Goal: Task Accomplishment & Management: Manage account settings

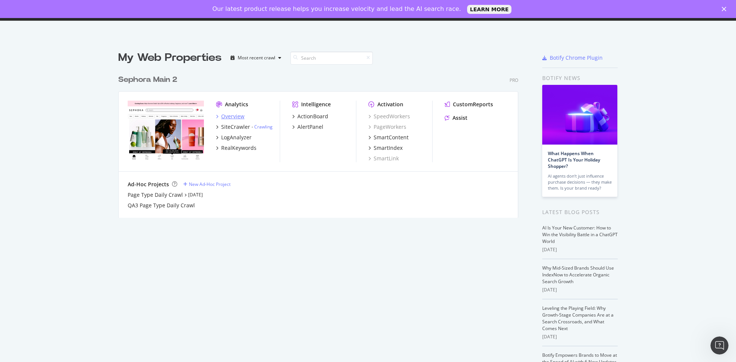
click at [238, 115] on div "Overview" at bounding box center [232, 117] width 23 height 8
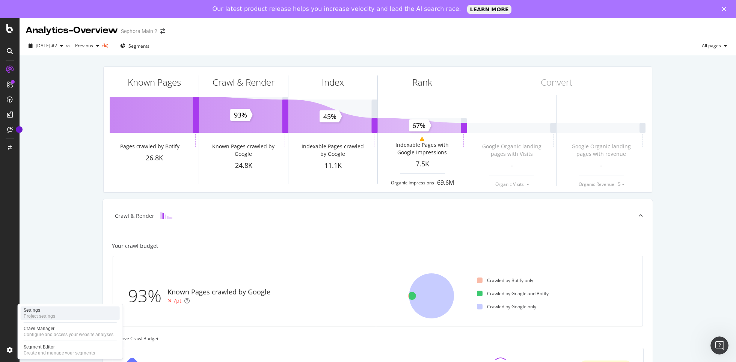
click at [57, 318] on div "Settings Project settings" at bounding box center [70, 313] width 99 height 14
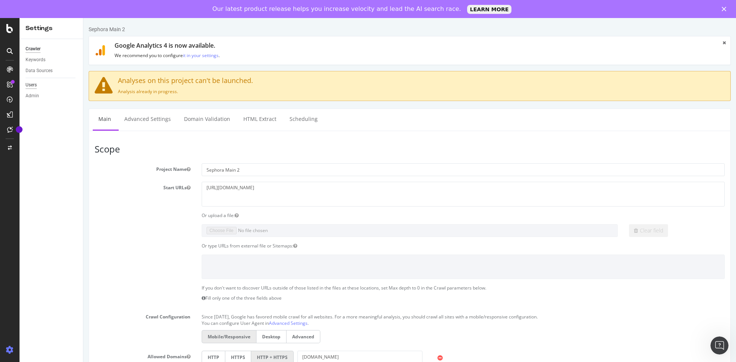
click at [33, 83] on div "Users" at bounding box center [31, 85] width 11 height 8
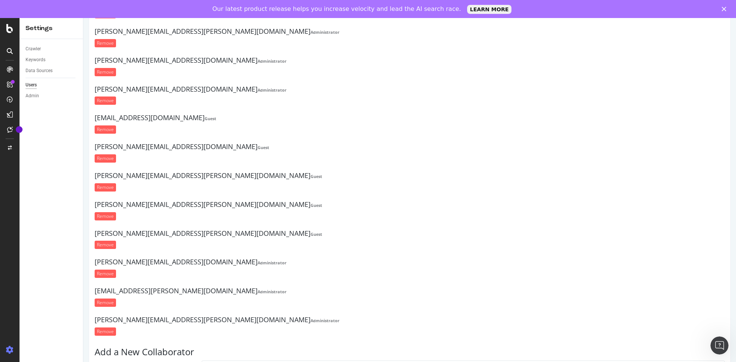
scroll to position [525, 0]
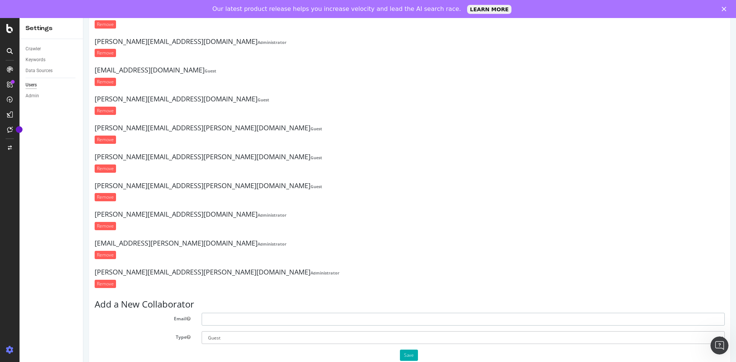
click at [216, 313] on input "text" at bounding box center [463, 319] width 523 height 13
paste input "[PERSON_NAME][EMAIL_ADDRESS][PERSON_NAME][DOMAIN_NAME]"
type input "[PERSON_NAME][EMAIL_ADDRESS][PERSON_NAME][DOMAIN_NAME]"
click at [266, 336] on select "Administrator Guest" at bounding box center [463, 337] width 523 height 13
select select "1"
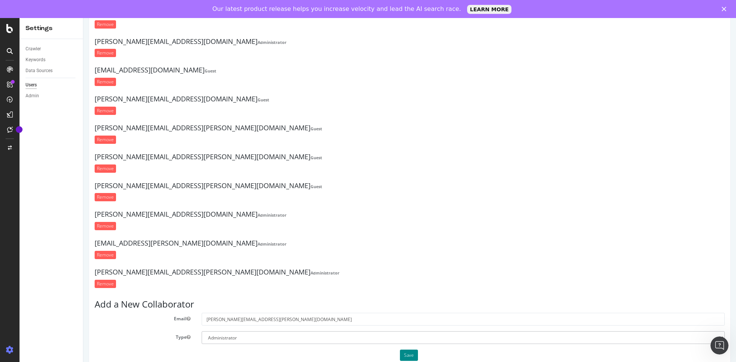
click at [407, 352] on button "Save" at bounding box center [409, 355] width 18 height 11
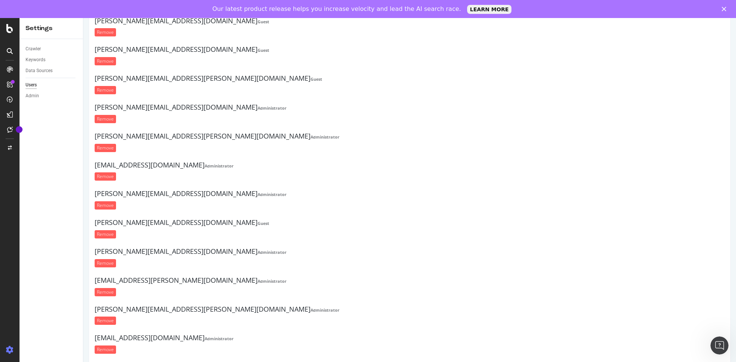
scroll to position [0, 0]
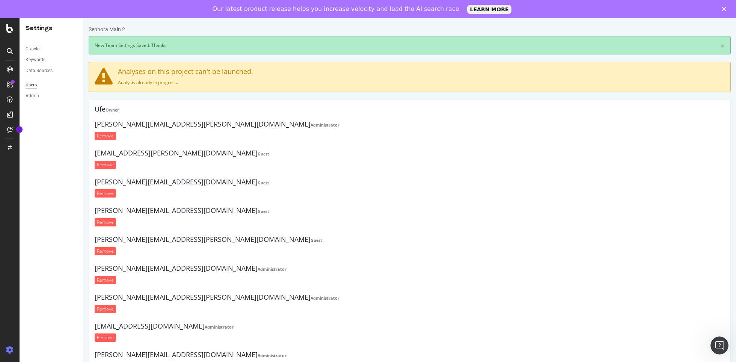
click at [11, 74] on div at bounding box center [10, 69] width 12 height 12
